Goal: Task Accomplishment & Management: Manage account settings

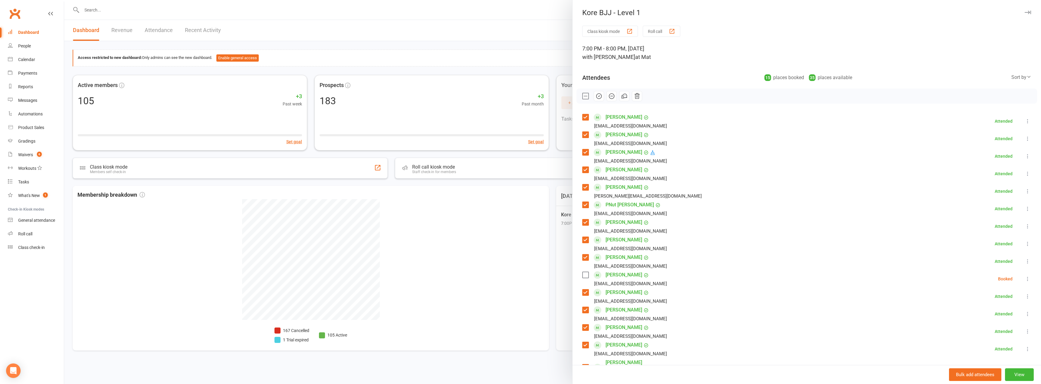
scroll to position [30, 0]
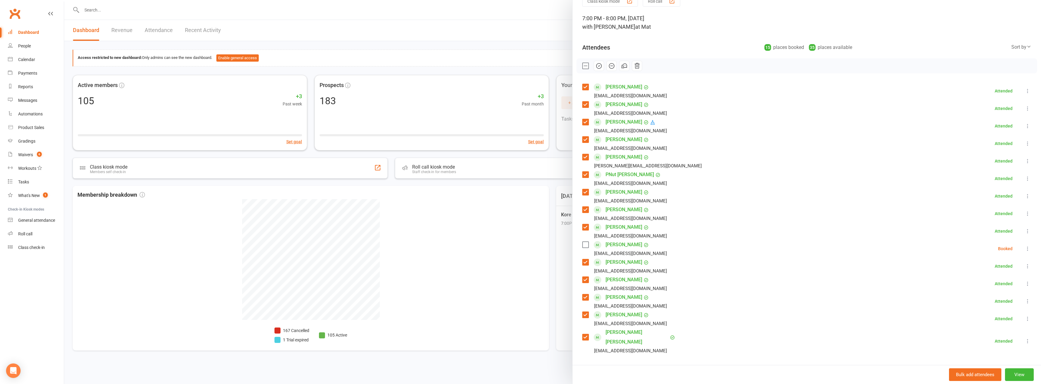
click at [626, 365] on input "search" at bounding box center [806, 371] width 449 height 13
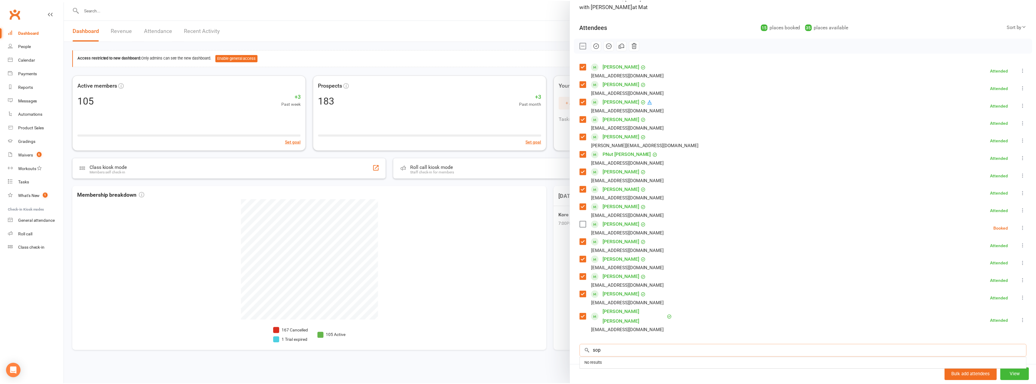
scroll to position [60, 0]
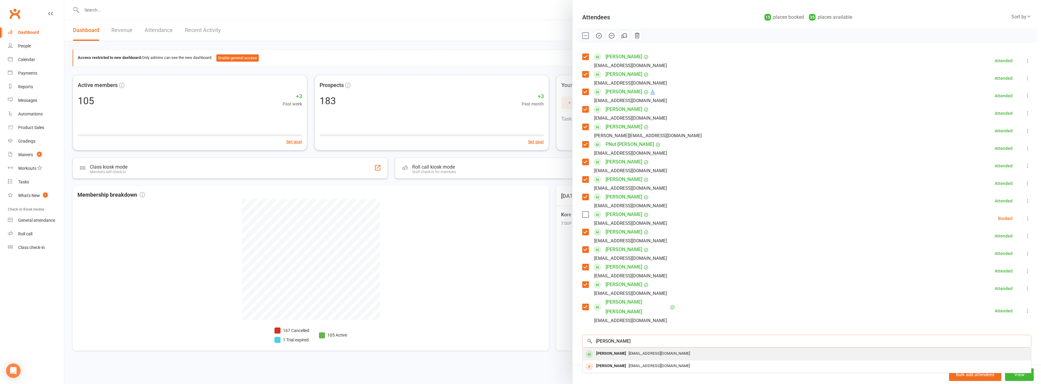
type input "[PERSON_NAME]"
click at [654, 350] on div "[EMAIL_ADDRESS][DOMAIN_NAME]" at bounding box center [806, 354] width 443 height 9
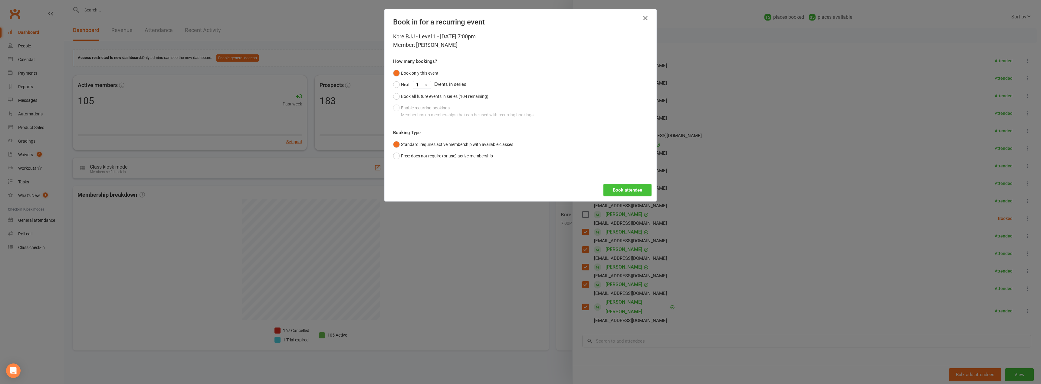
click at [611, 192] on button "Book attendee" at bounding box center [627, 190] width 48 height 13
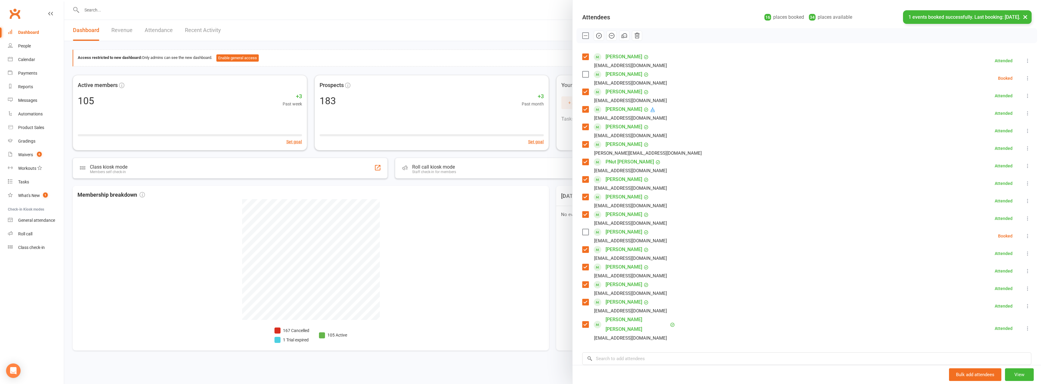
click at [1024, 76] on icon at bounding box center [1027, 78] width 6 height 6
click at [992, 109] on link "Check in" at bounding box center [995, 114] width 71 height 12
click at [112, 13] on div at bounding box center [552, 192] width 976 height 384
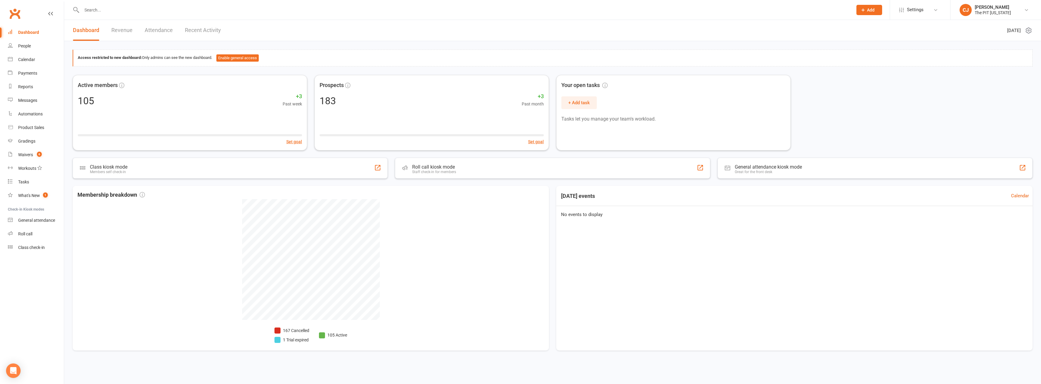
click at [95, 5] on div at bounding box center [461, 10] width 776 height 20
click at [108, 13] on input "text" at bounding box center [464, 10] width 768 height 8
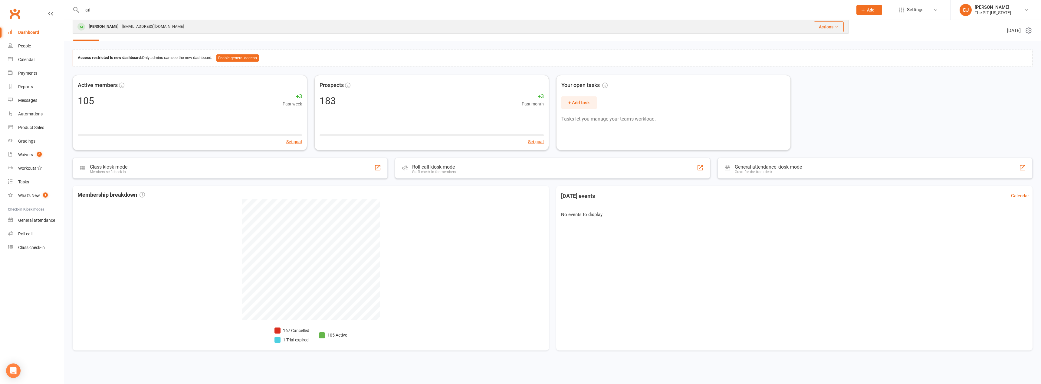
type input "lati"
click at [110, 24] on div "[PERSON_NAME]" at bounding box center [104, 26] width 34 height 9
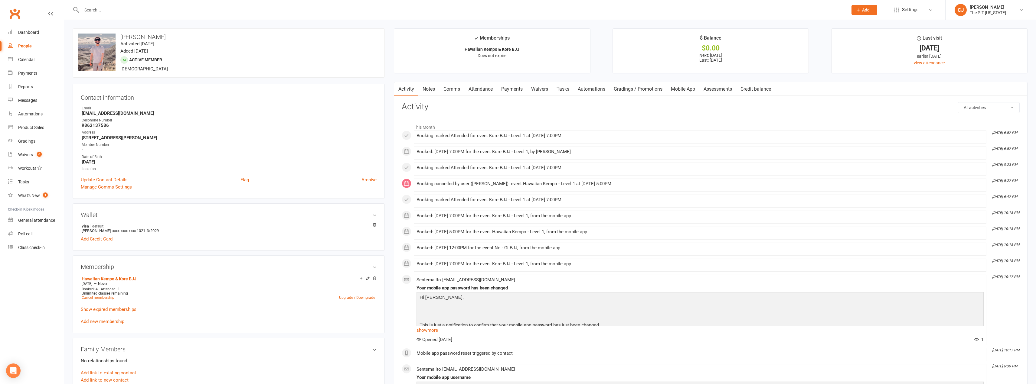
click at [515, 93] on link "Payments" at bounding box center [512, 89] width 30 height 14
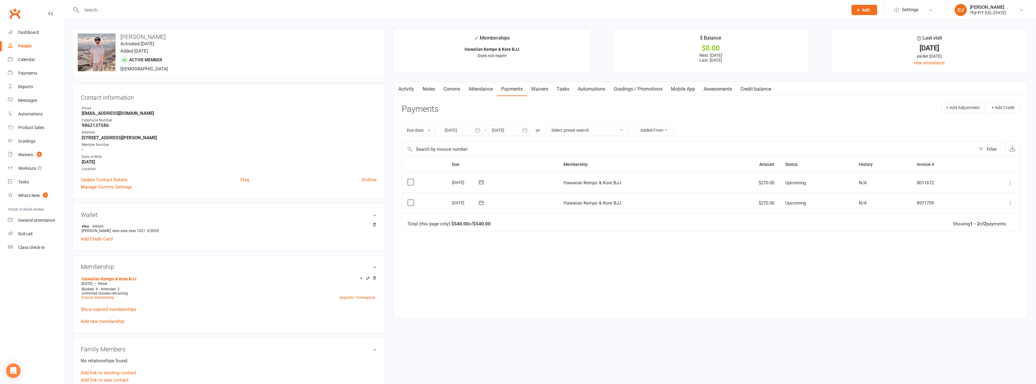
click at [1010, 186] on button at bounding box center [1010, 182] width 7 height 7
click at [977, 231] on link "Skip" at bounding box center [977, 231] width 71 height 12
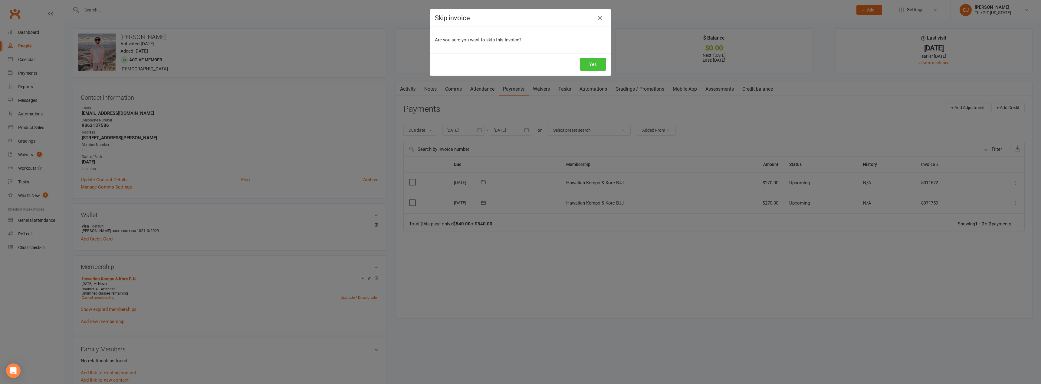
click at [586, 62] on button "Yes" at bounding box center [593, 64] width 26 height 13
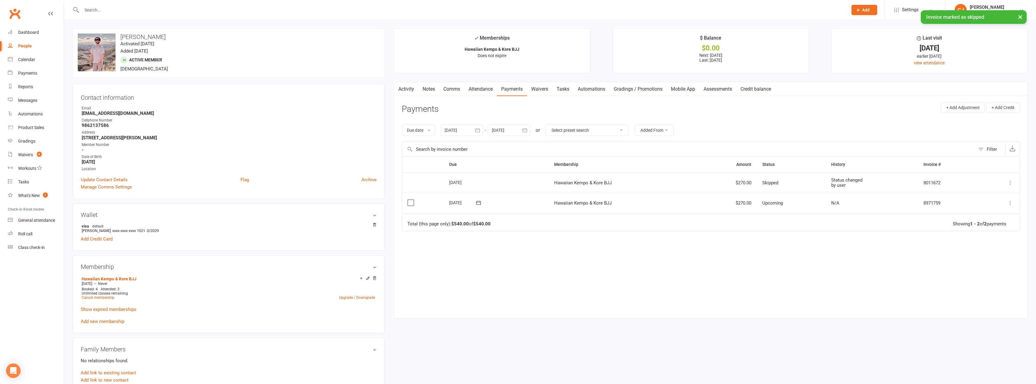
click at [1009, 202] on icon at bounding box center [1010, 203] width 6 height 6
click at [975, 248] on link "Skip" at bounding box center [977, 251] width 71 height 12
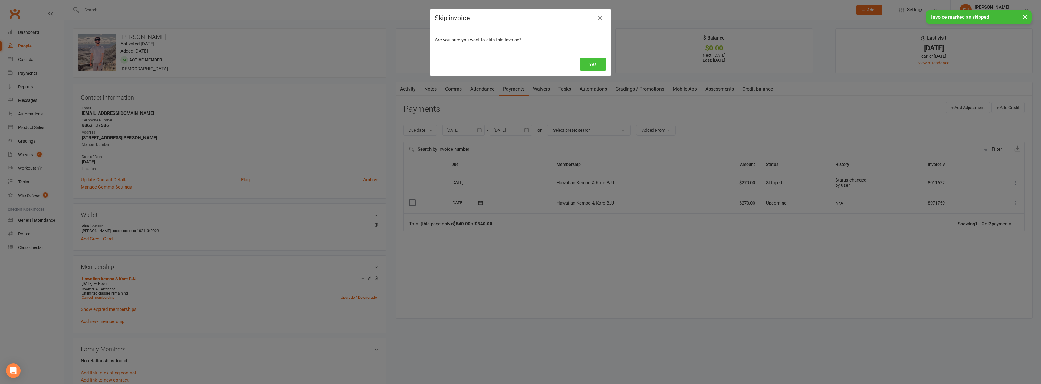
click at [588, 63] on button "Yes" at bounding box center [593, 64] width 26 height 13
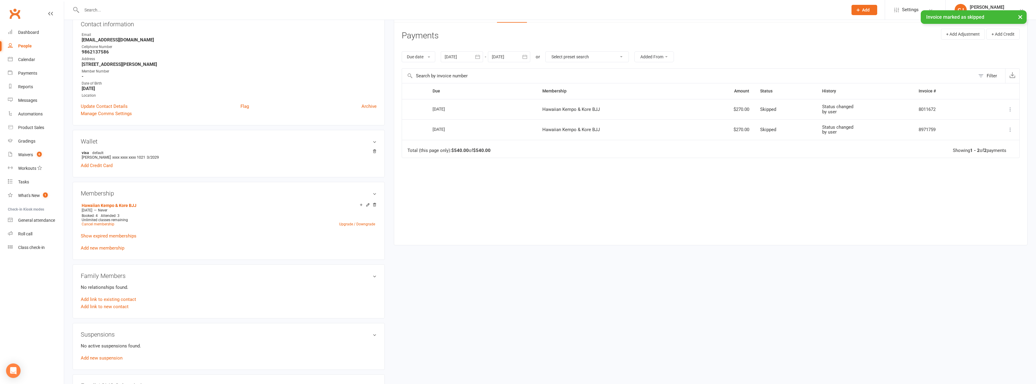
scroll to position [91, 0]
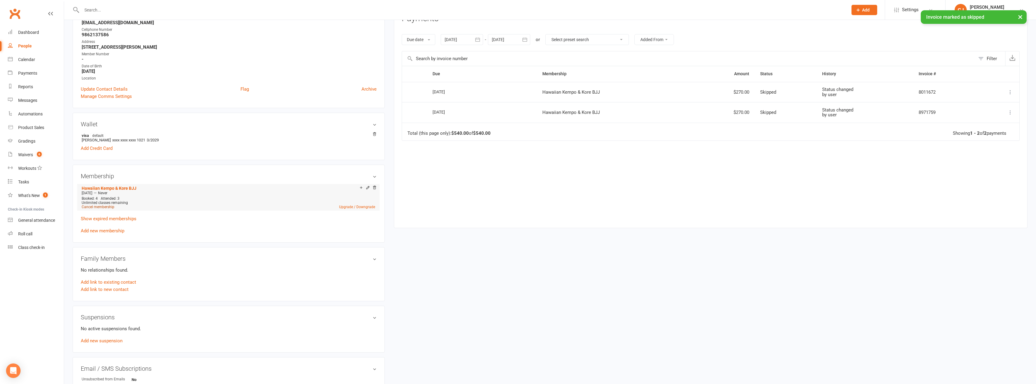
click at [98, 209] on link "Cancel membership" at bounding box center [98, 207] width 33 height 4
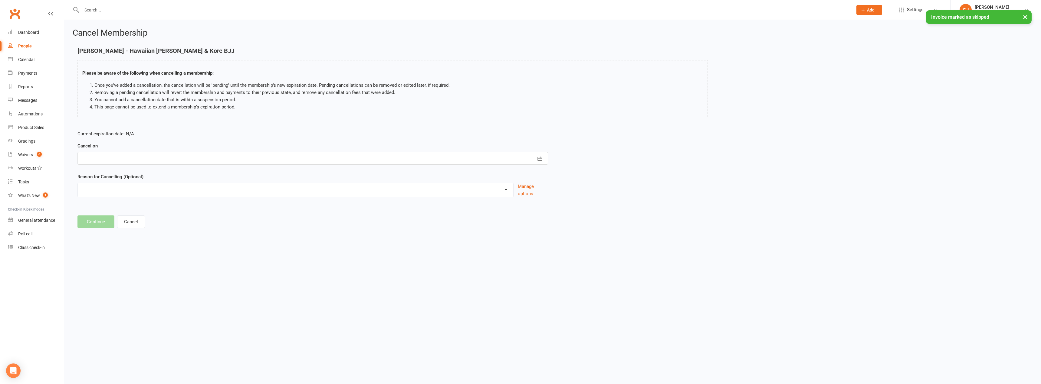
click at [108, 153] on div at bounding box center [312, 158] width 470 height 13
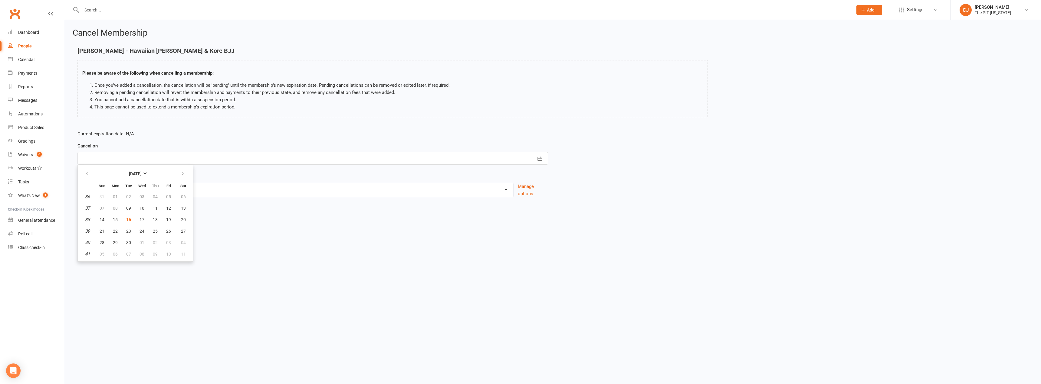
click at [130, 155] on div at bounding box center [312, 158] width 470 height 13
click at [129, 163] on div at bounding box center [312, 158] width 470 height 13
click at [129, 222] on button "16" at bounding box center [128, 219] width 13 height 11
type input "[DATE]"
click at [96, 224] on button "Continue" at bounding box center [95, 222] width 37 height 13
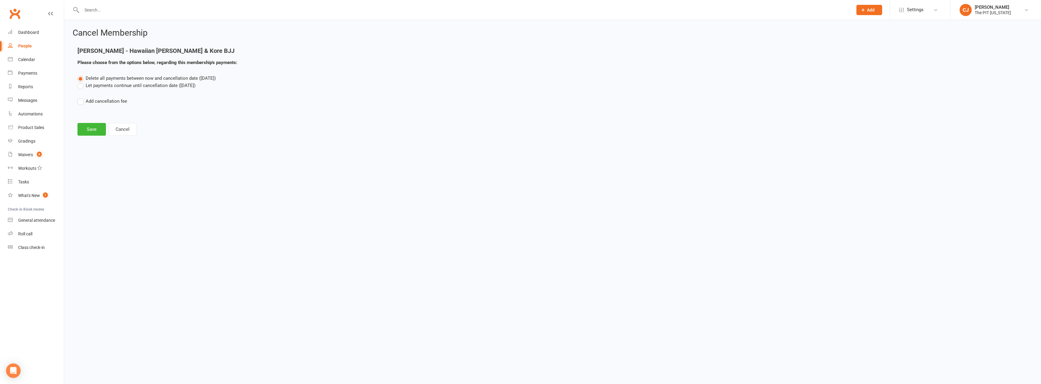
click at [79, 121] on main "[PERSON_NAME] - Hawaiian Kempo & Kore BJJ Please choose from the options below,…" at bounding box center [552, 91] width 959 height 88
click at [83, 131] on button "Save" at bounding box center [91, 129] width 28 height 13
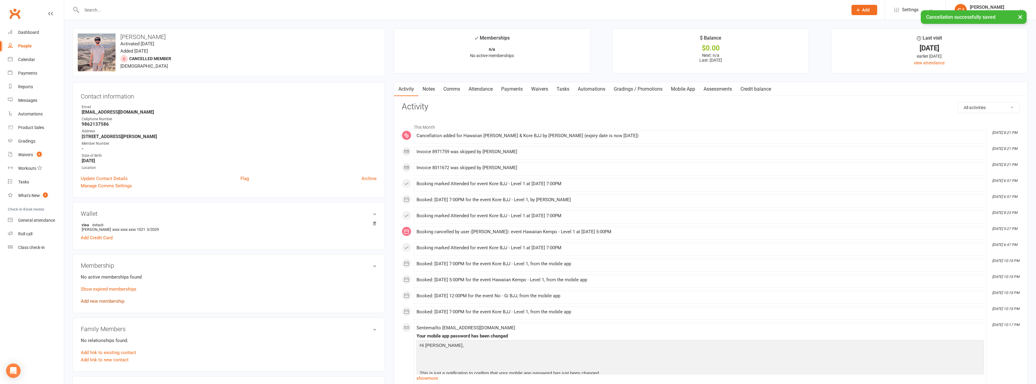
click at [102, 301] on link "Add new membership" at bounding box center [103, 301] width 44 height 5
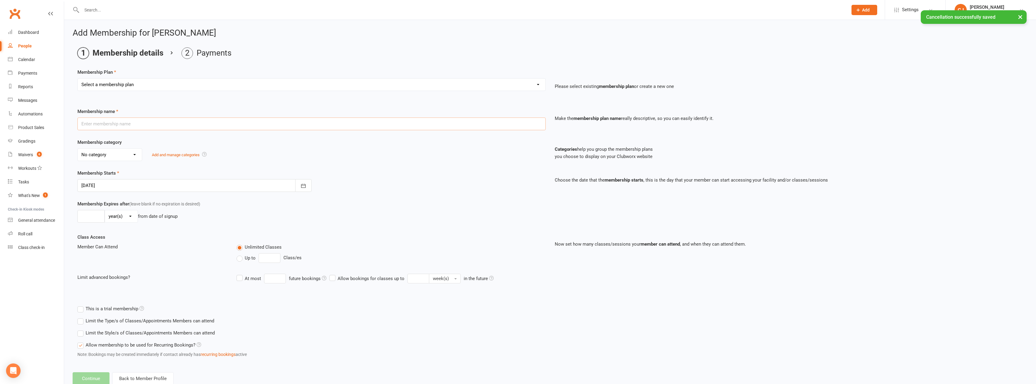
click at [117, 125] on input "text" at bounding box center [311, 124] width 468 height 13
type input "Mat Fee"
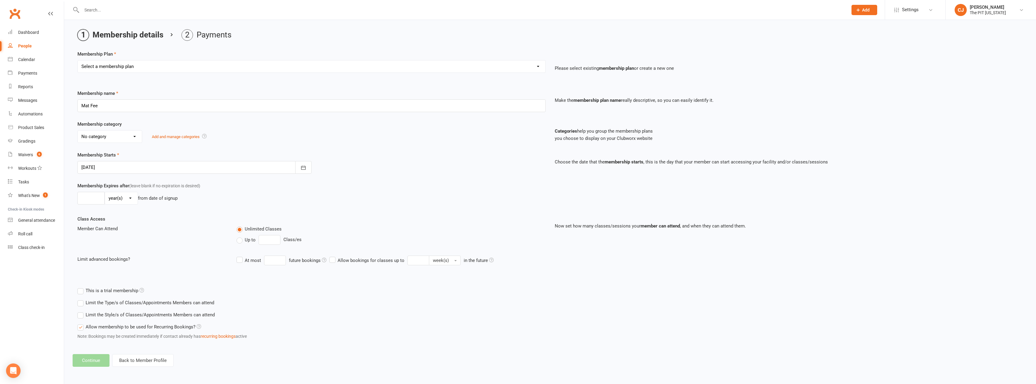
click at [123, 123] on div "Membership category No category 12 Month - Paid in Full 3 Month - Starter 6 Mon…" at bounding box center [311, 132] width 477 height 22
click at [123, 102] on input "Mat Fee" at bounding box center [311, 106] width 468 height 13
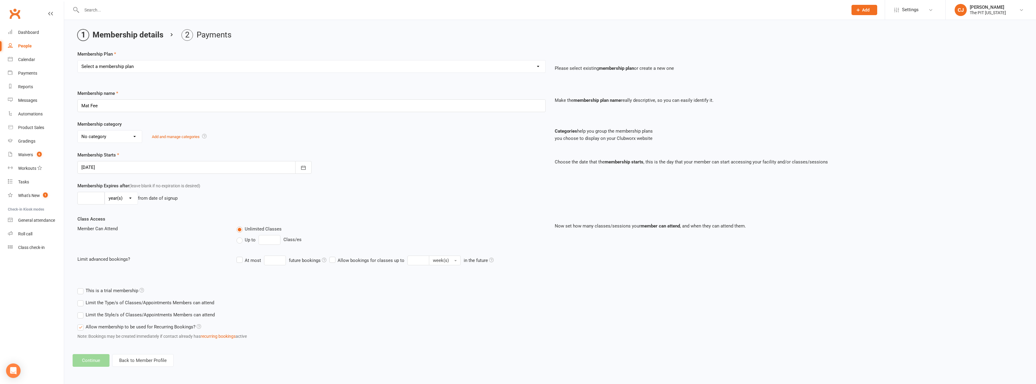
click at [123, 93] on div "Membership name [PERSON_NAME]" at bounding box center [311, 101] width 477 height 22
click at [123, 72] on select "Select a membership plan Create new Membership Plan Free Trial Class Mat Fee Ba…" at bounding box center [312, 66] width 468 height 12
select select "2"
click at [78, 60] on select "Select a membership plan Create new Membership Plan Free Trial Class Mat Fee Ba…" at bounding box center [312, 66] width 468 height 12
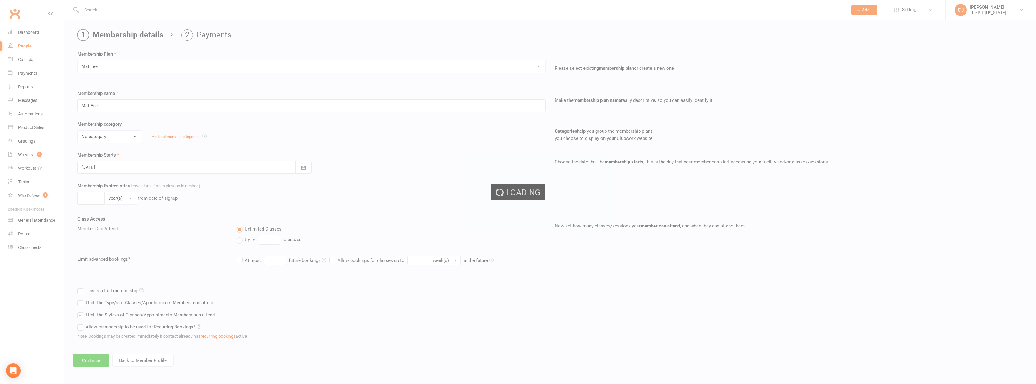
type input "1"
select select "2"
type input "1"
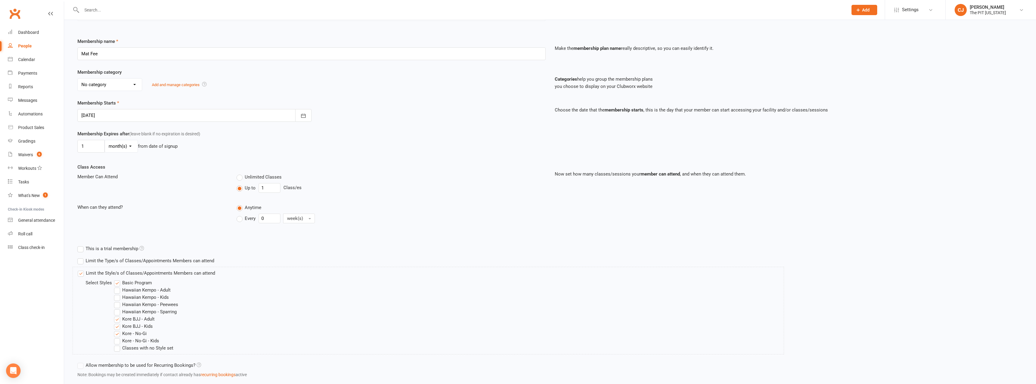
scroll to position [109, 0]
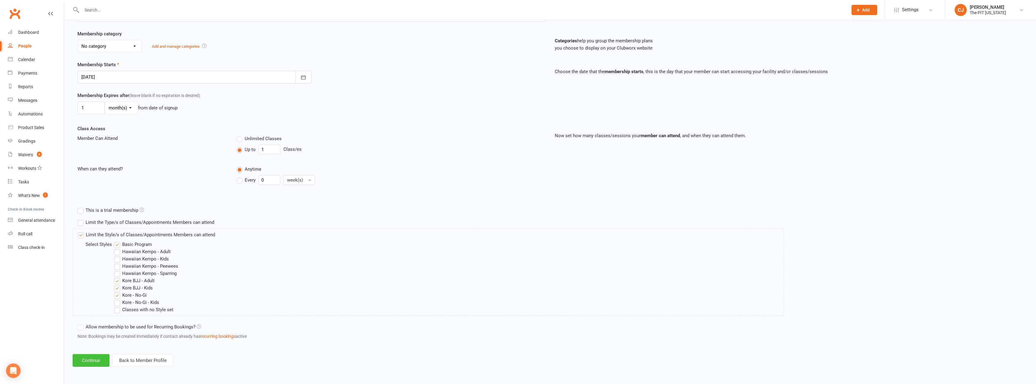
click at [102, 365] on button "Continue" at bounding box center [91, 361] width 37 height 13
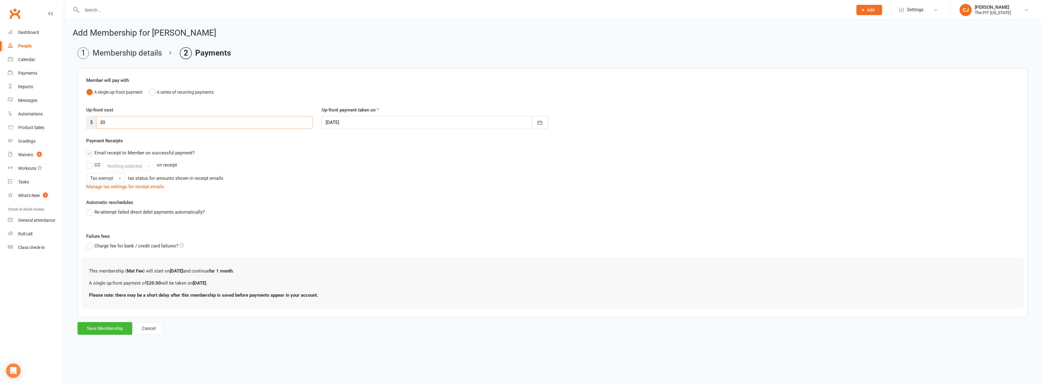
drag, startPoint x: 121, startPoint y: 120, endPoint x: 83, endPoint y: 116, distance: 38.6
click at [83, 116] on div "Up-front cost $ 20" at bounding box center [199, 117] width 235 height 22
type input "80"
click at [117, 328] on button "Save Membership" at bounding box center [104, 328] width 55 height 13
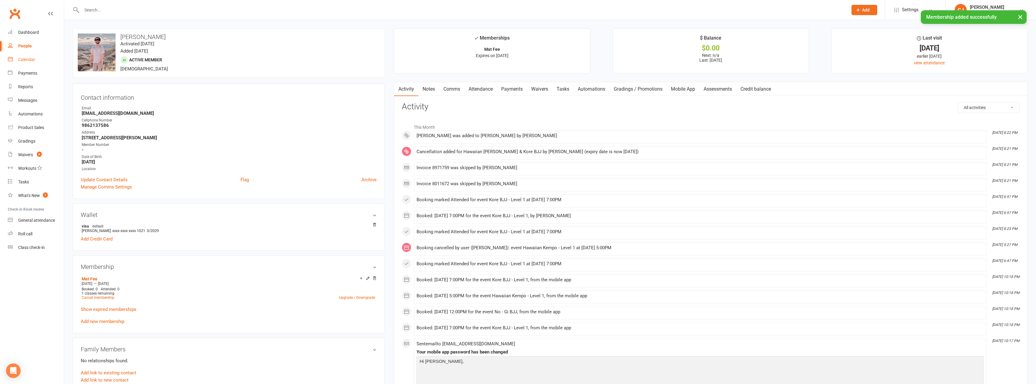
click at [22, 60] on div "Calendar" at bounding box center [26, 59] width 17 height 5
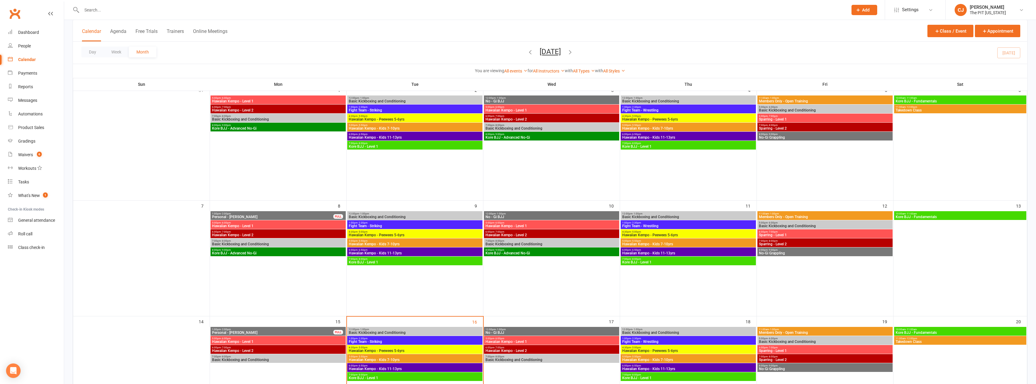
scroll to position [91, 0]
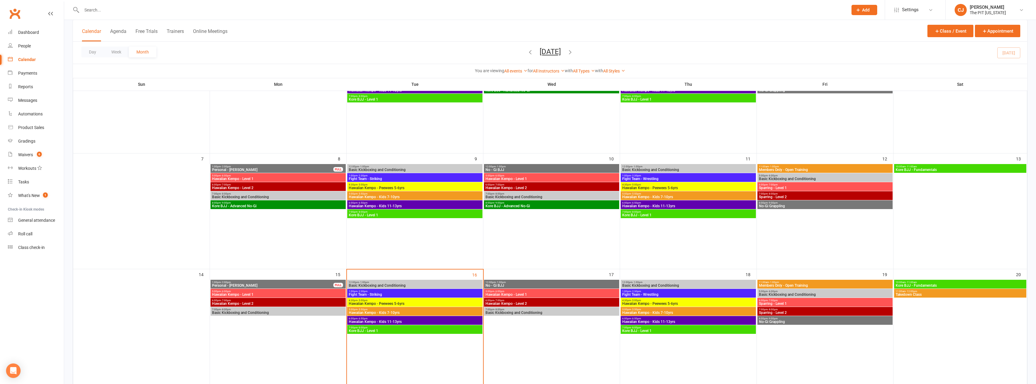
click at [401, 329] on span "Kore BJJ - Level 1" at bounding box center [414, 331] width 133 height 4
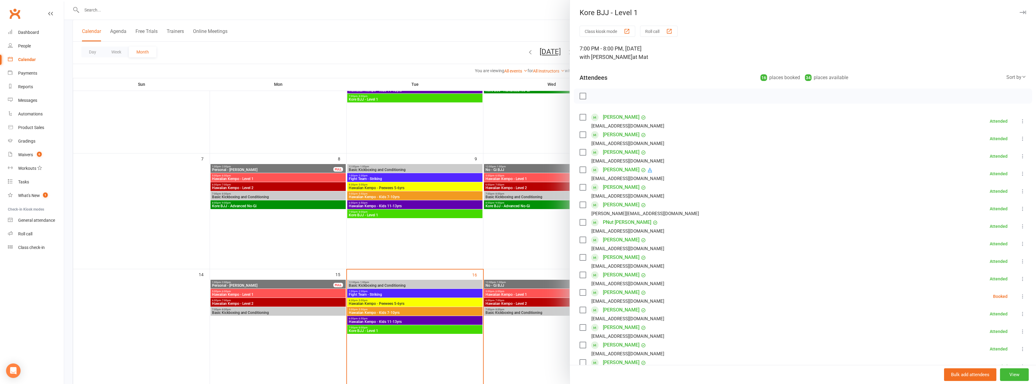
click at [1020, 172] on icon at bounding box center [1023, 174] width 6 height 6
click at [979, 198] on link "Remove" at bounding box center [990, 198] width 71 height 12
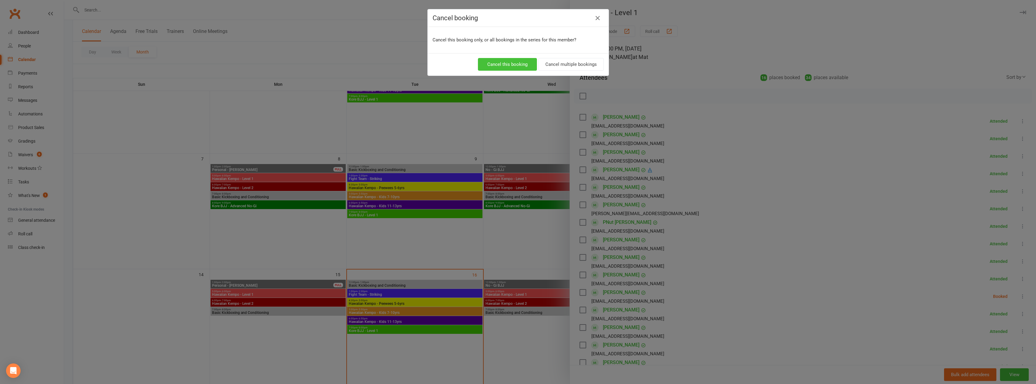
click at [527, 64] on button "Cancel this booking" at bounding box center [507, 64] width 59 height 13
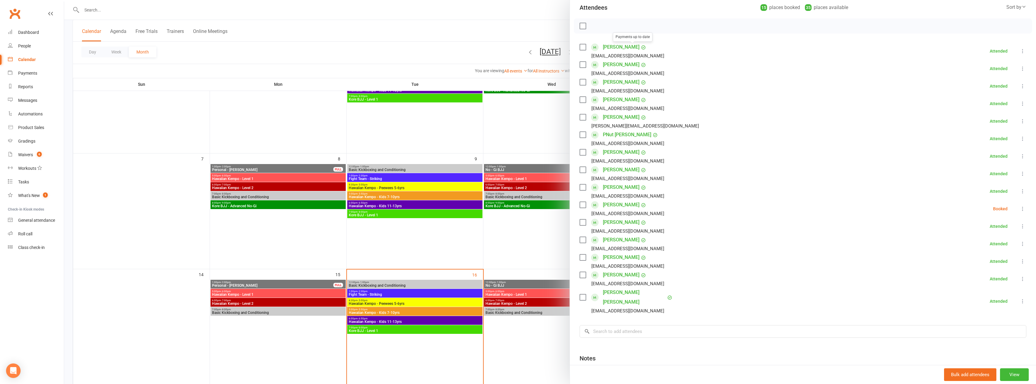
scroll to position [119, 0]
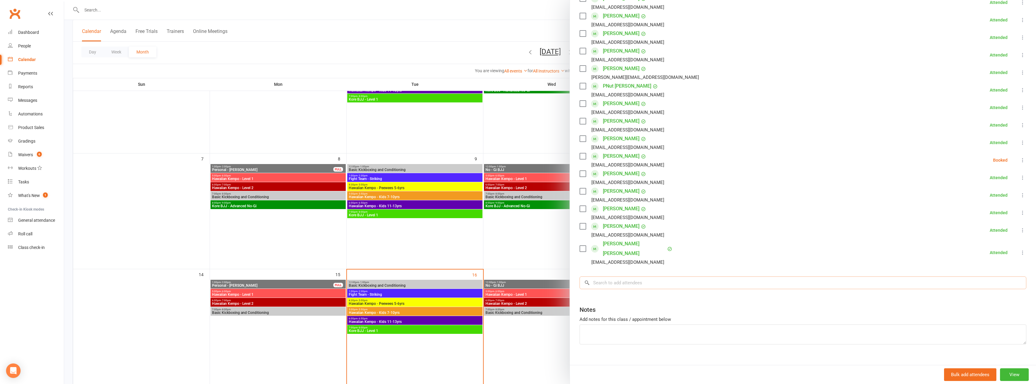
click at [629, 277] on input "search" at bounding box center [803, 283] width 447 height 13
type input "k"
type input "latif"
click at [633, 293] on span "[EMAIL_ADDRESS][DOMAIN_NAME]" at bounding box center [656, 295] width 61 height 5
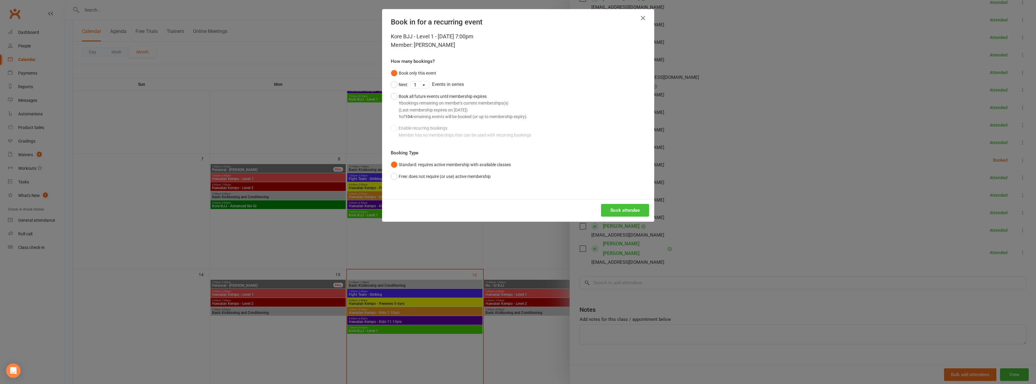
click at [626, 208] on button "Book attendee" at bounding box center [625, 210] width 48 height 13
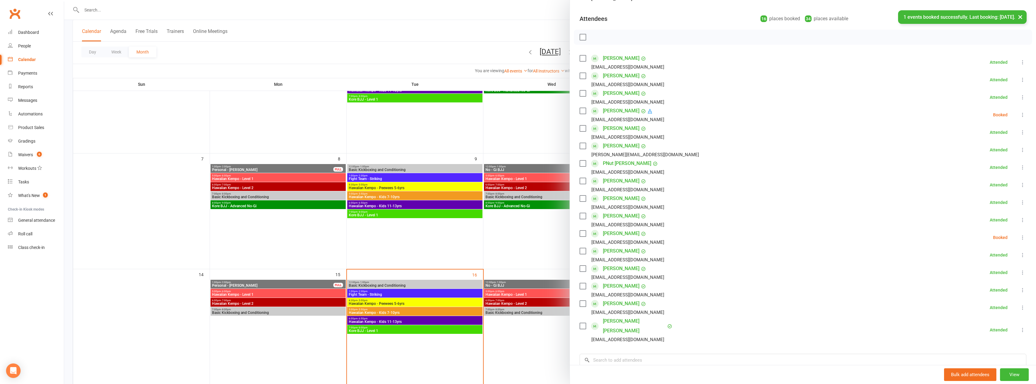
scroll to position [58, 0]
click at [1020, 114] on icon at bounding box center [1023, 116] width 6 height 6
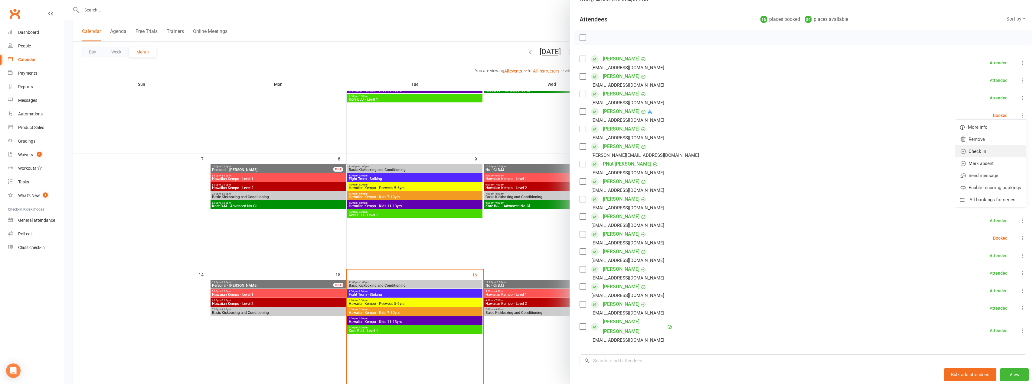
click at [985, 154] on link "Check in" at bounding box center [990, 151] width 71 height 12
click at [32, 29] on link "Dashboard" at bounding box center [36, 33] width 56 height 14
